Goal: Transaction & Acquisition: Purchase product/service

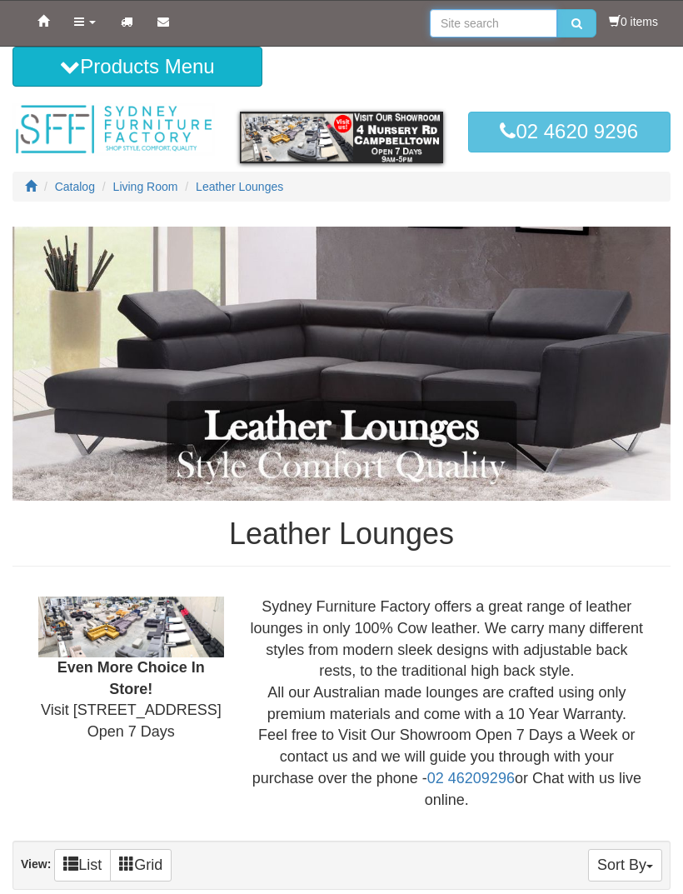
click at [470, 24] on input "search" at bounding box center [493, 23] width 127 height 28
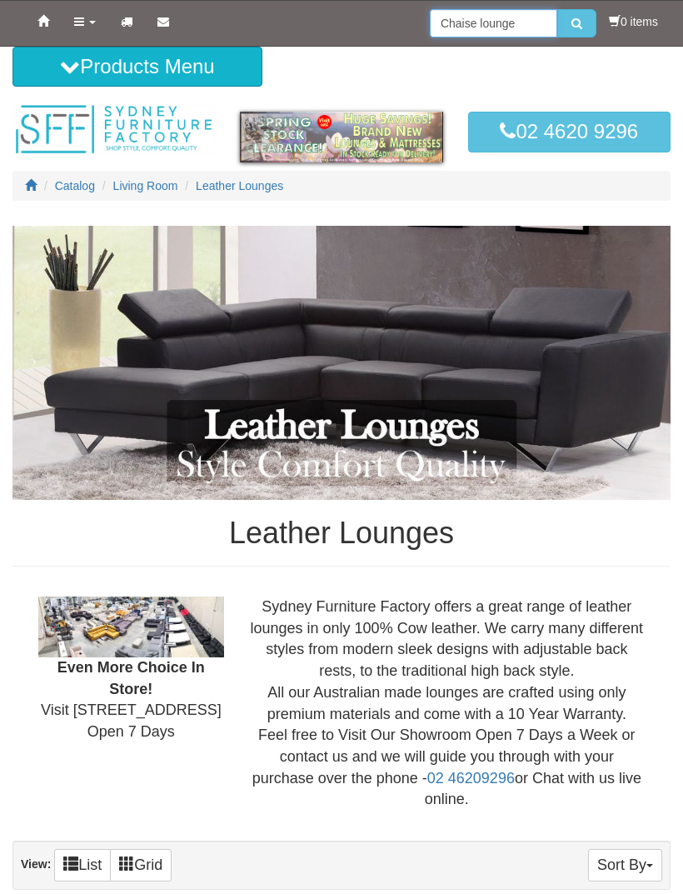
type input "Chaise lounge"
click at [573, 19] on icon "submit" at bounding box center [577, 23] width 11 height 12
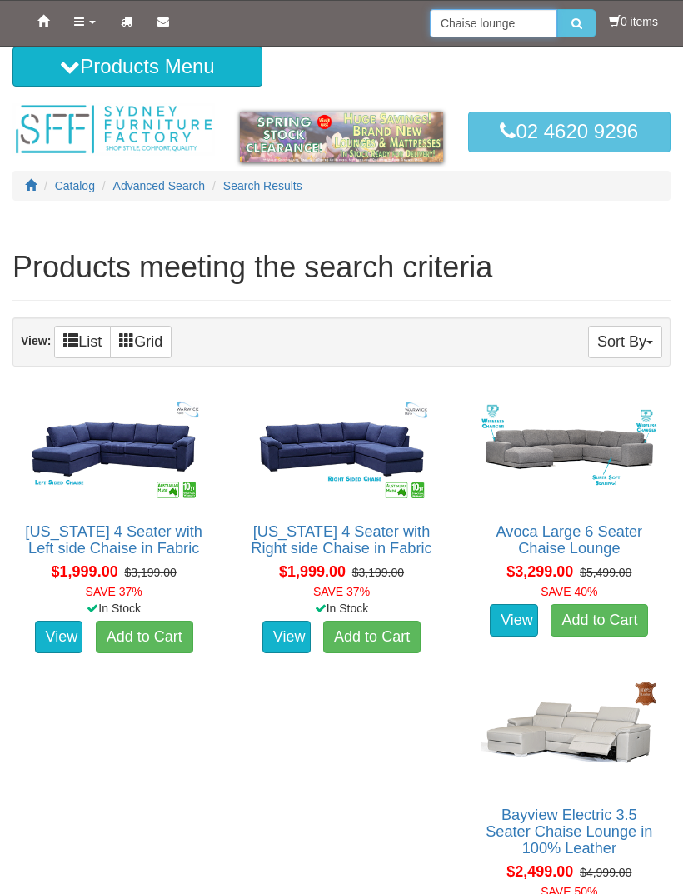
click at [440, 28] on input "Chaise lounge" at bounding box center [493, 23] width 127 height 28
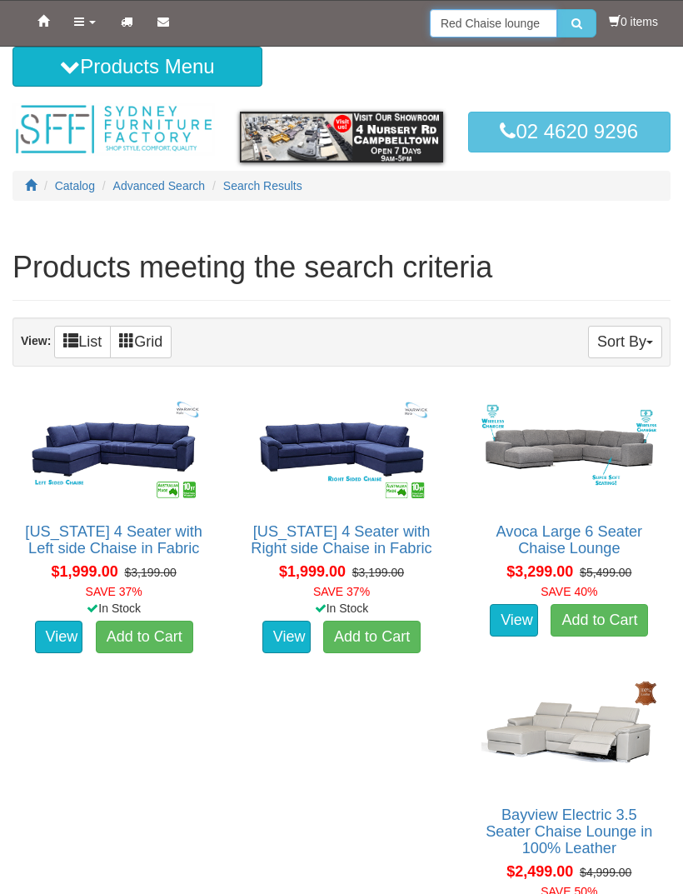
type input "Red Chaise lounge"
click at [573, 27] on icon "submit" at bounding box center [577, 23] width 11 height 12
